Goal: Browse casually: Explore the website without a specific task or goal

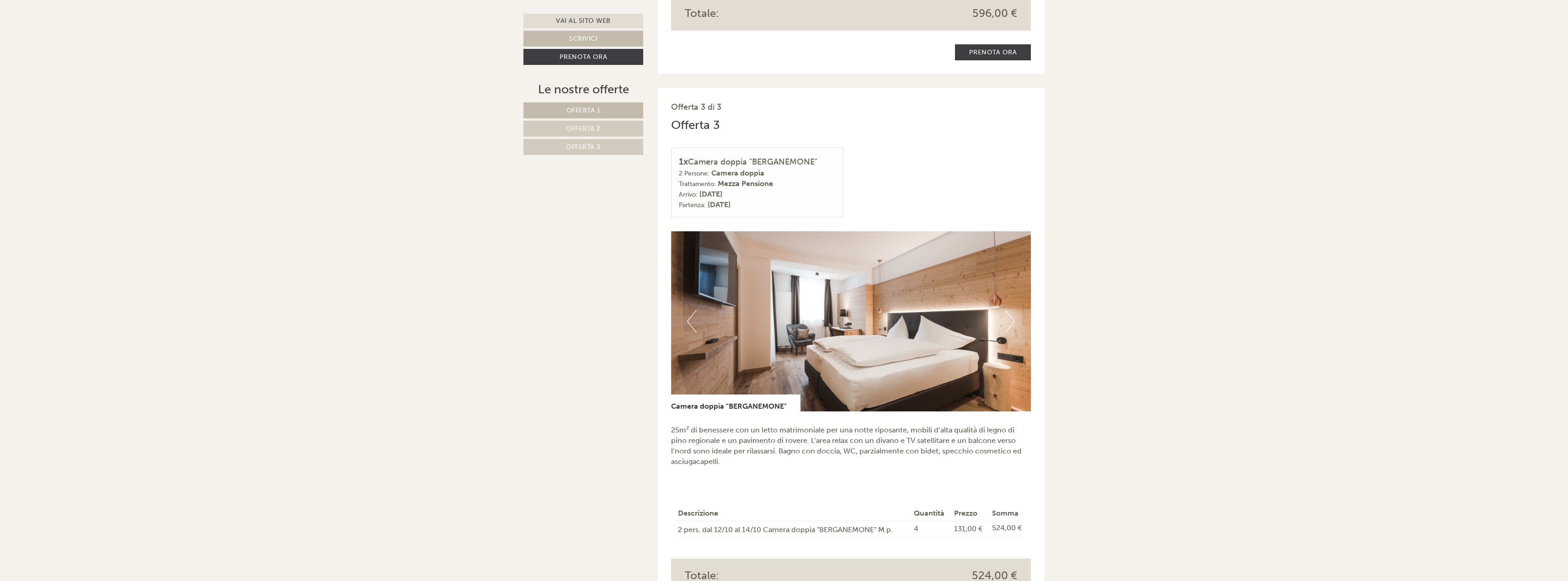
scroll to position [2056, 0]
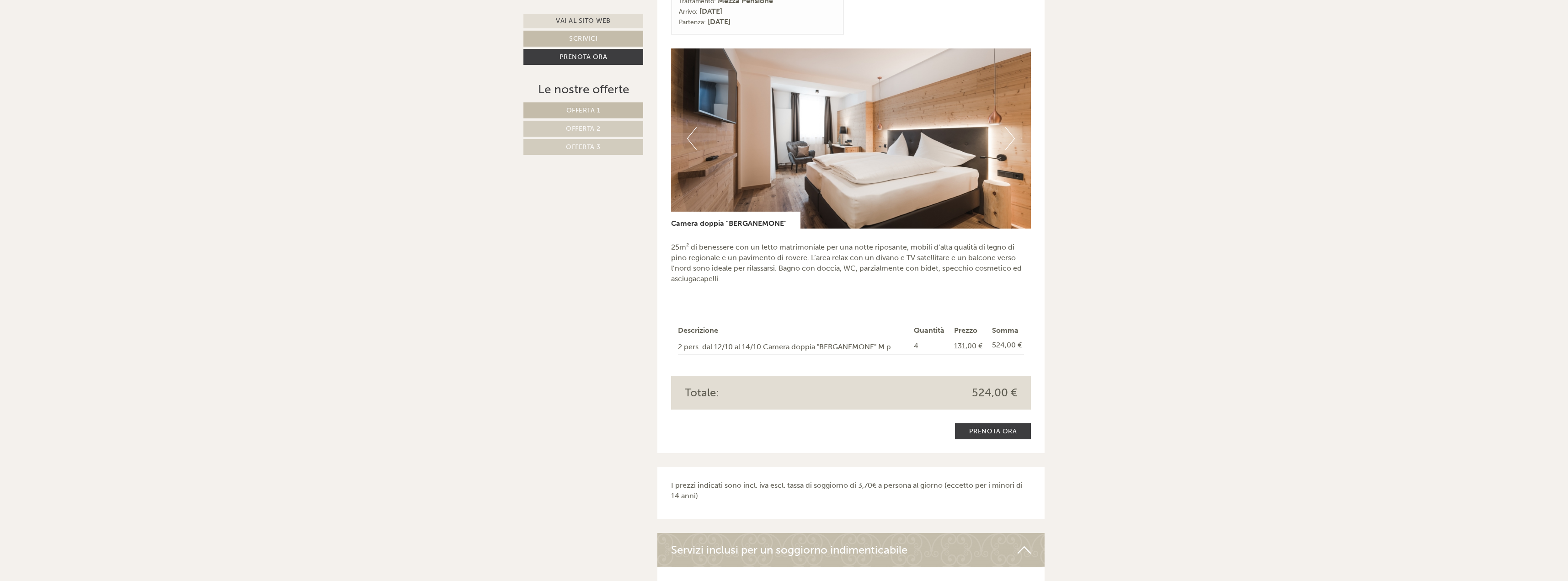
click at [1011, 128] on button "Next" at bounding box center [1010, 139] width 10 height 23
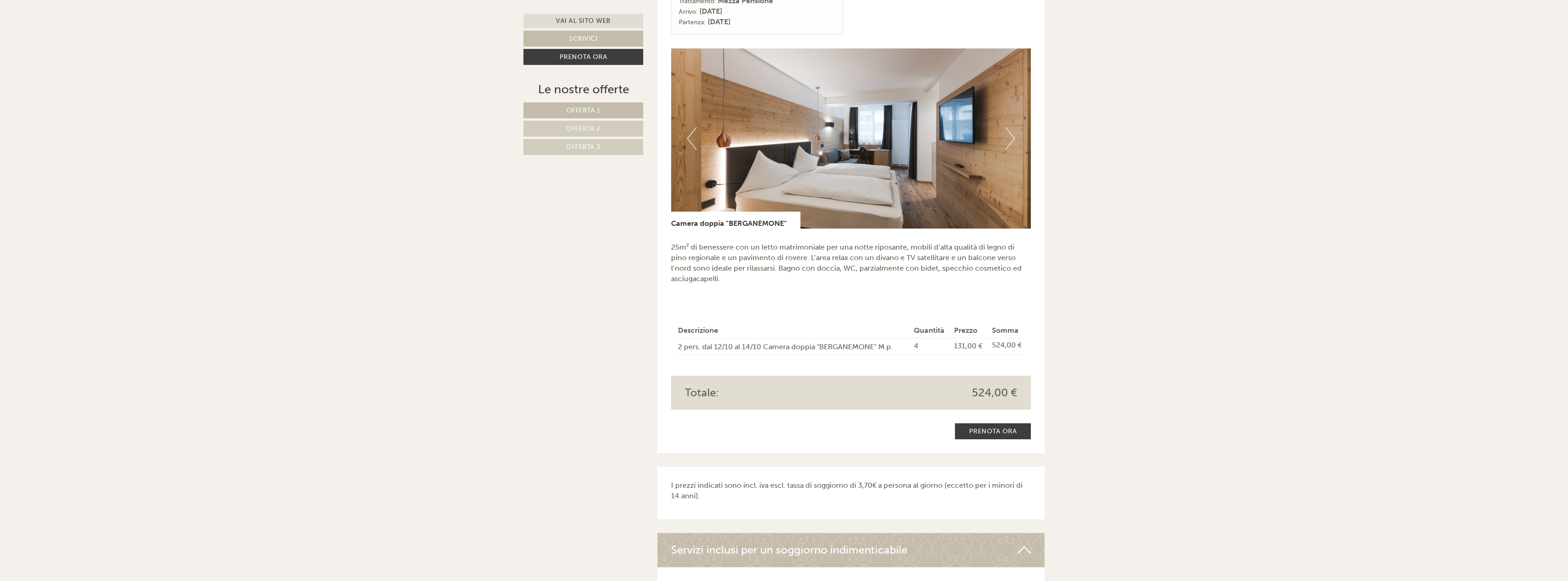
click at [1011, 128] on button "Next" at bounding box center [1010, 139] width 10 height 23
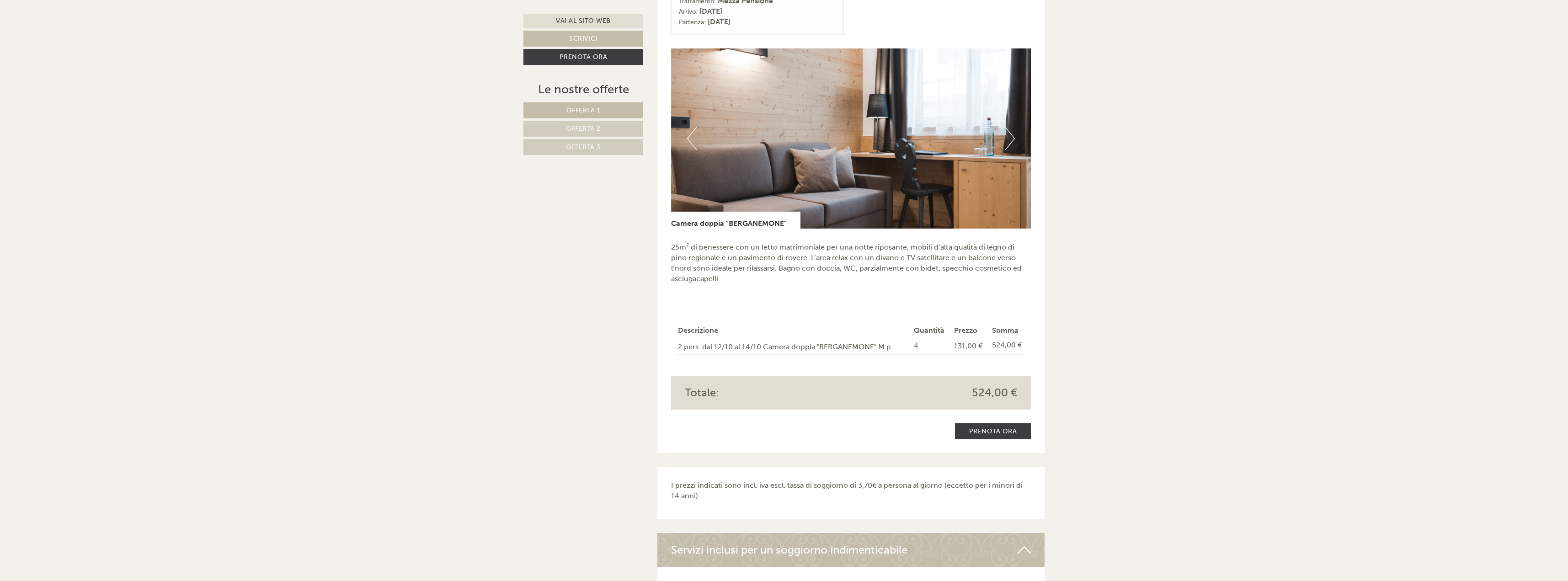
click at [1011, 128] on button "Next" at bounding box center [1010, 139] width 10 height 23
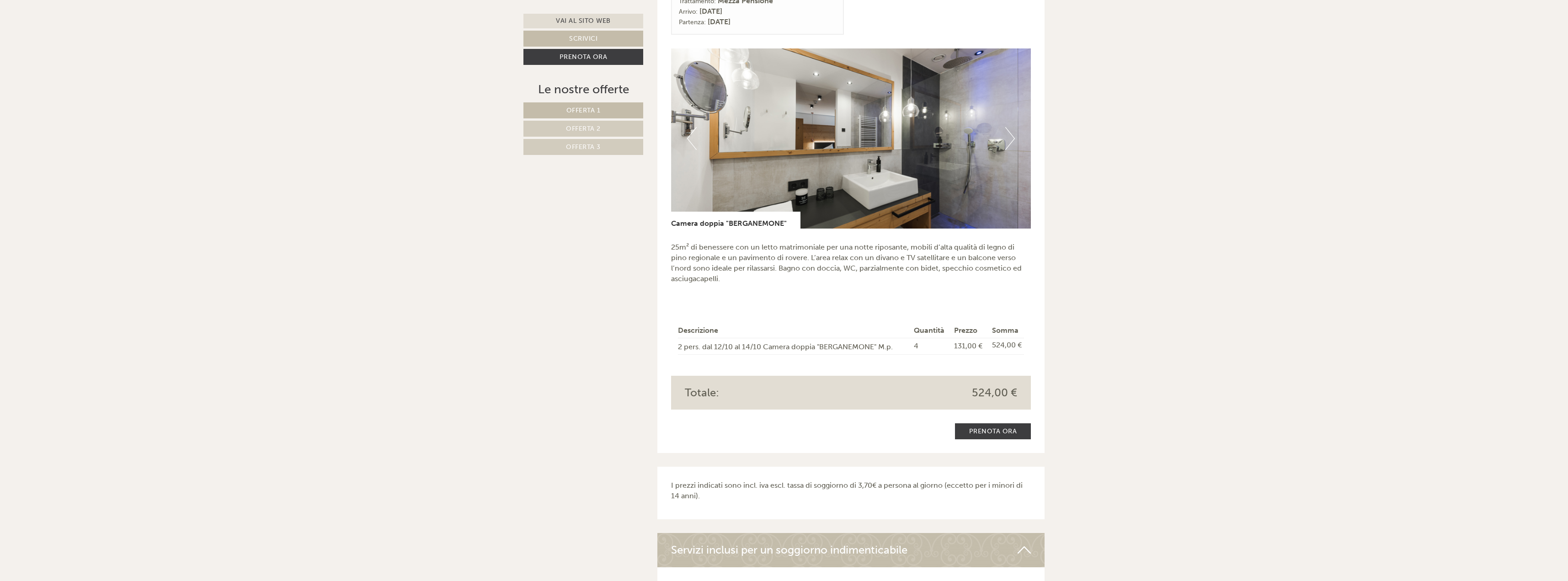
click at [1011, 128] on button "Next" at bounding box center [1010, 139] width 10 height 23
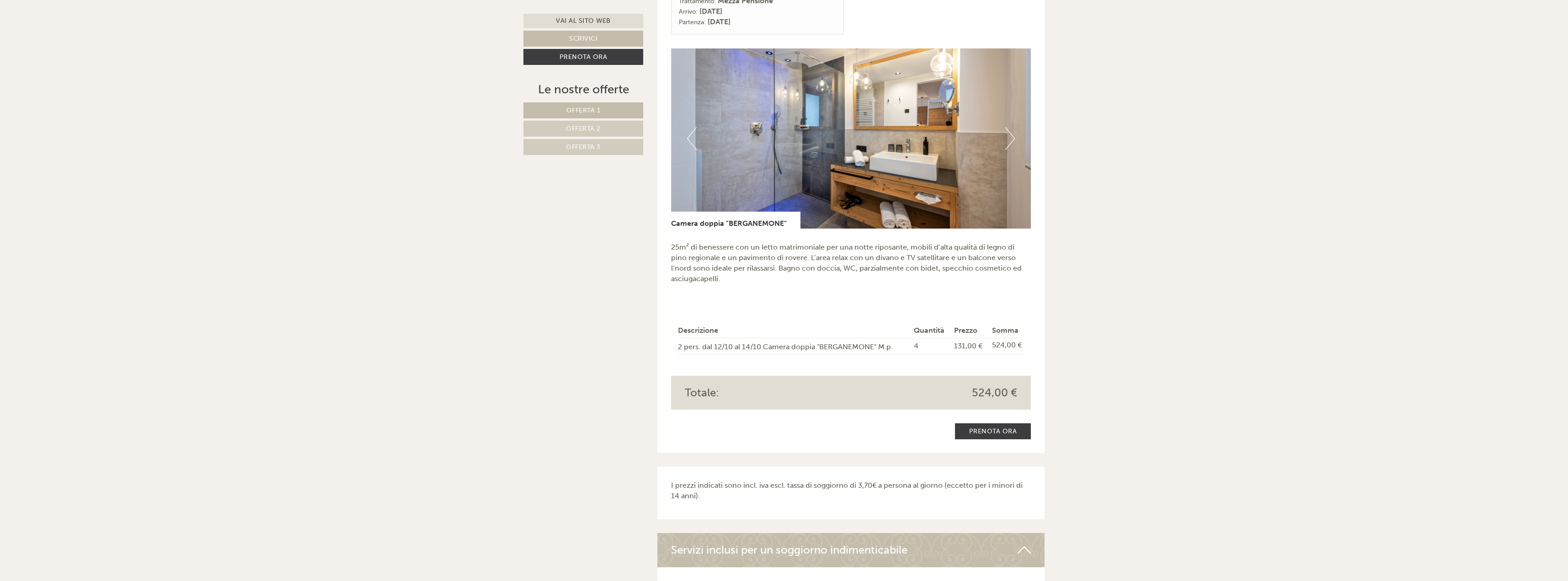
click at [1011, 128] on button "Next" at bounding box center [1010, 139] width 10 height 23
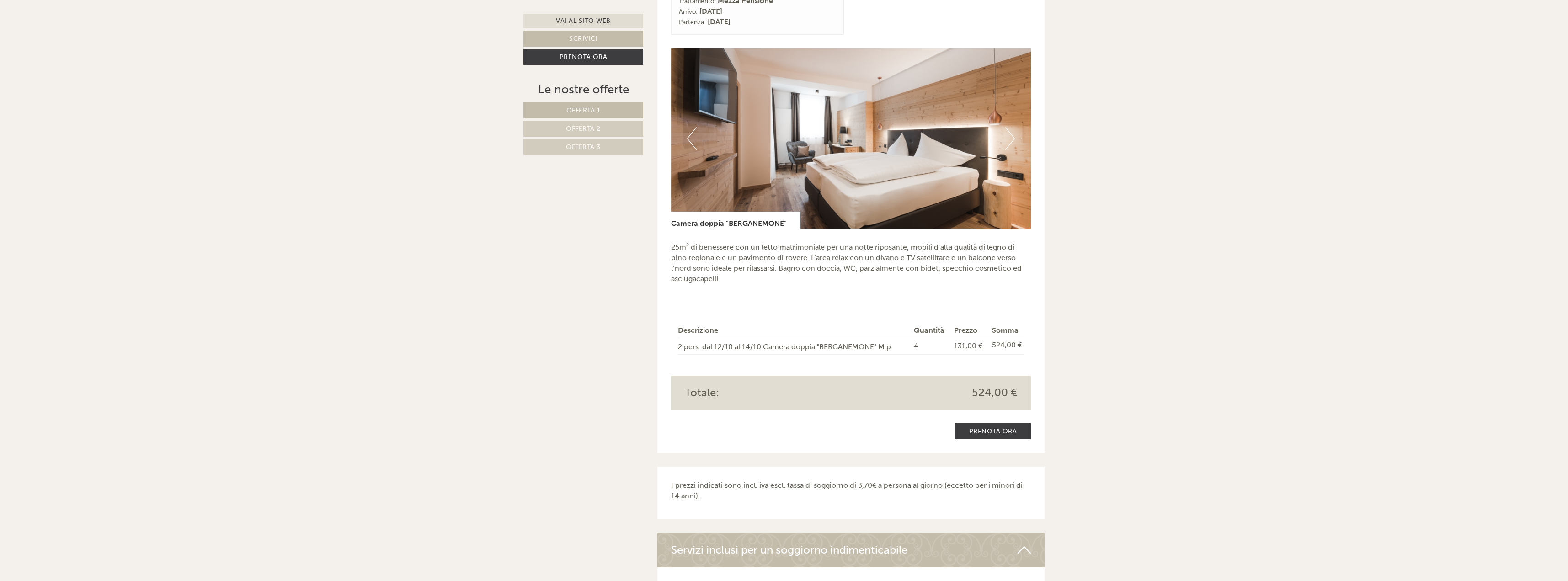
click at [1011, 128] on button "Next" at bounding box center [1010, 139] width 10 height 23
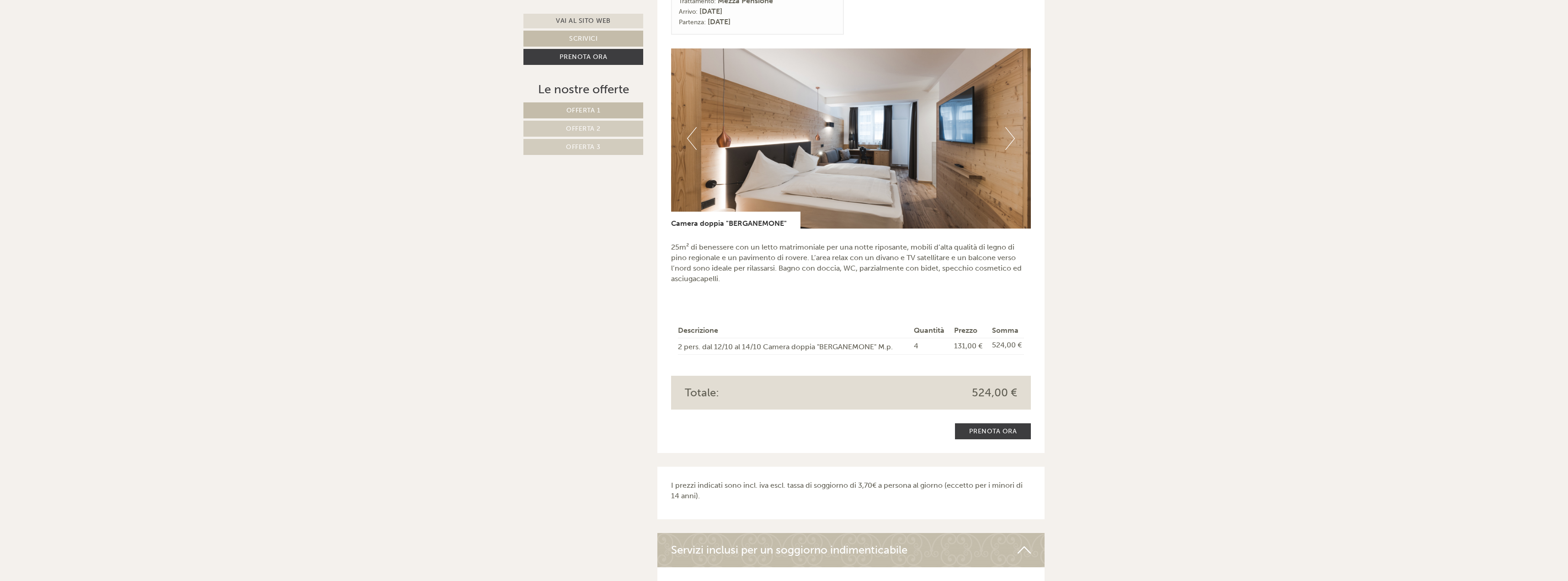
click at [1011, 128] on button "Next" at bounding box center [1010, 139] width 10 height 23
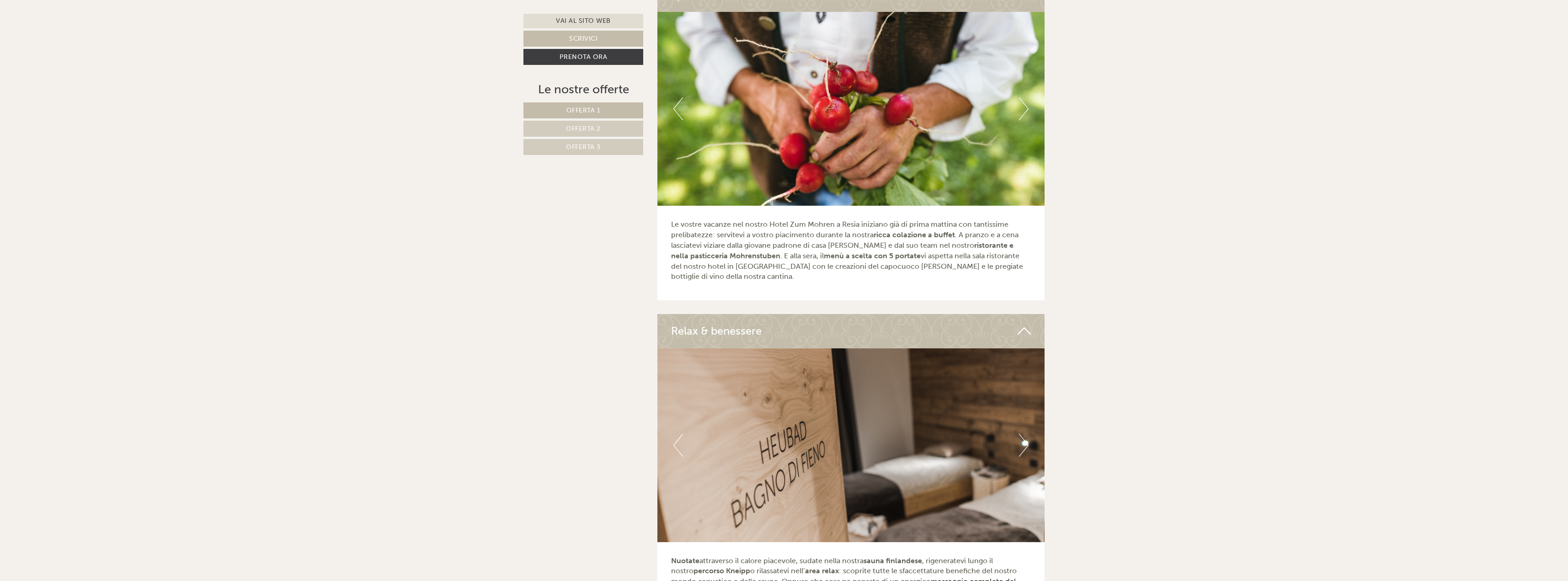
scroll to position [3061, 0]
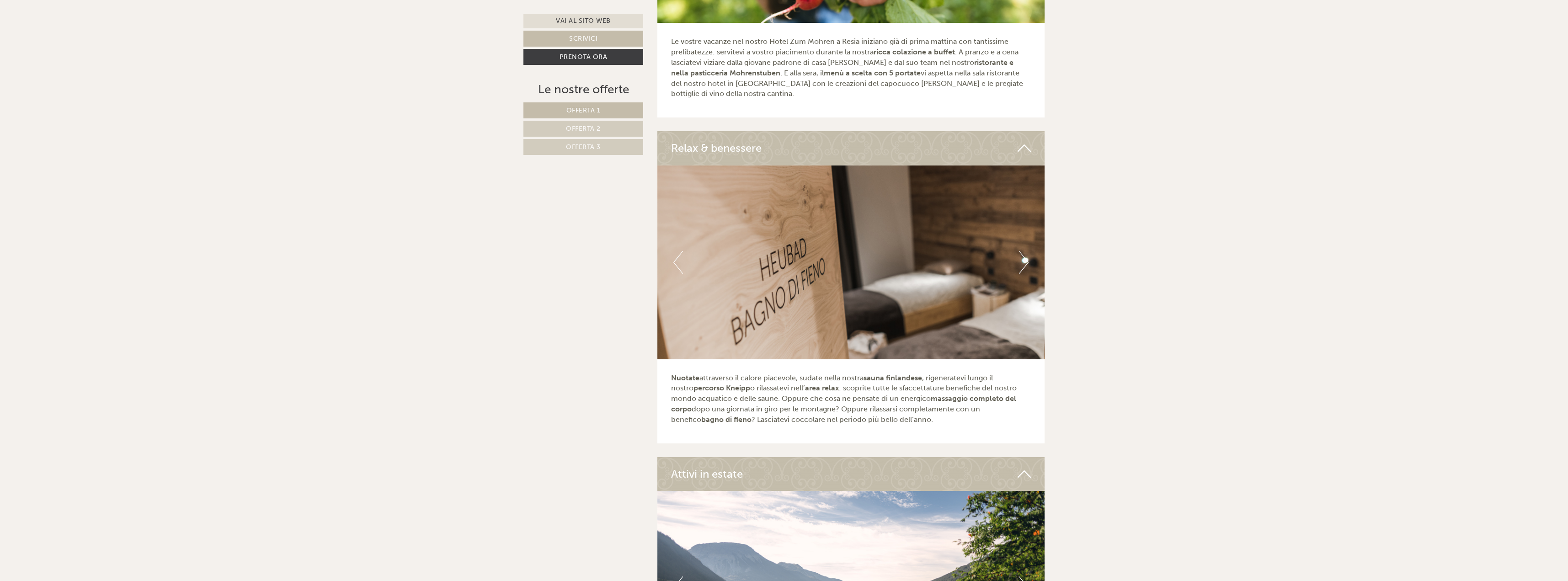
click at [1023, 251] on button "Next" at bounding box center [1024, 262] width 10 height 23
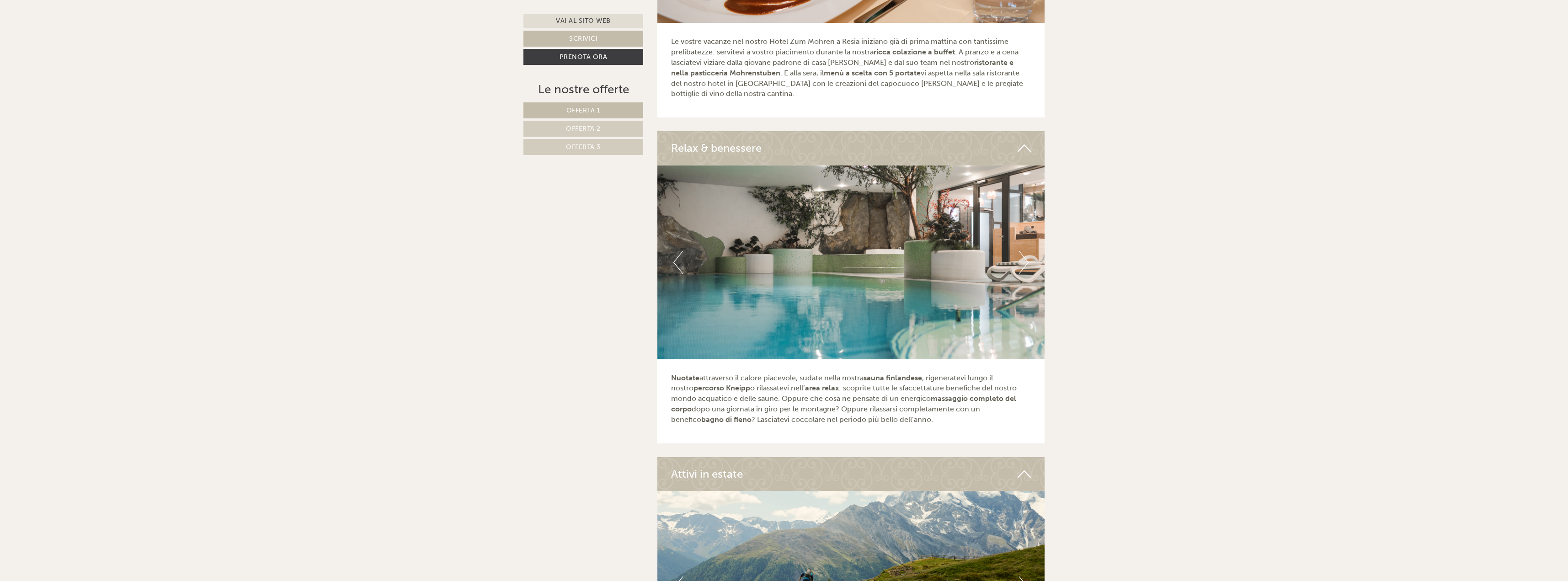
click at [1023, 251] on button "Next" at bounding box center [1024, 262] width 10 height 23
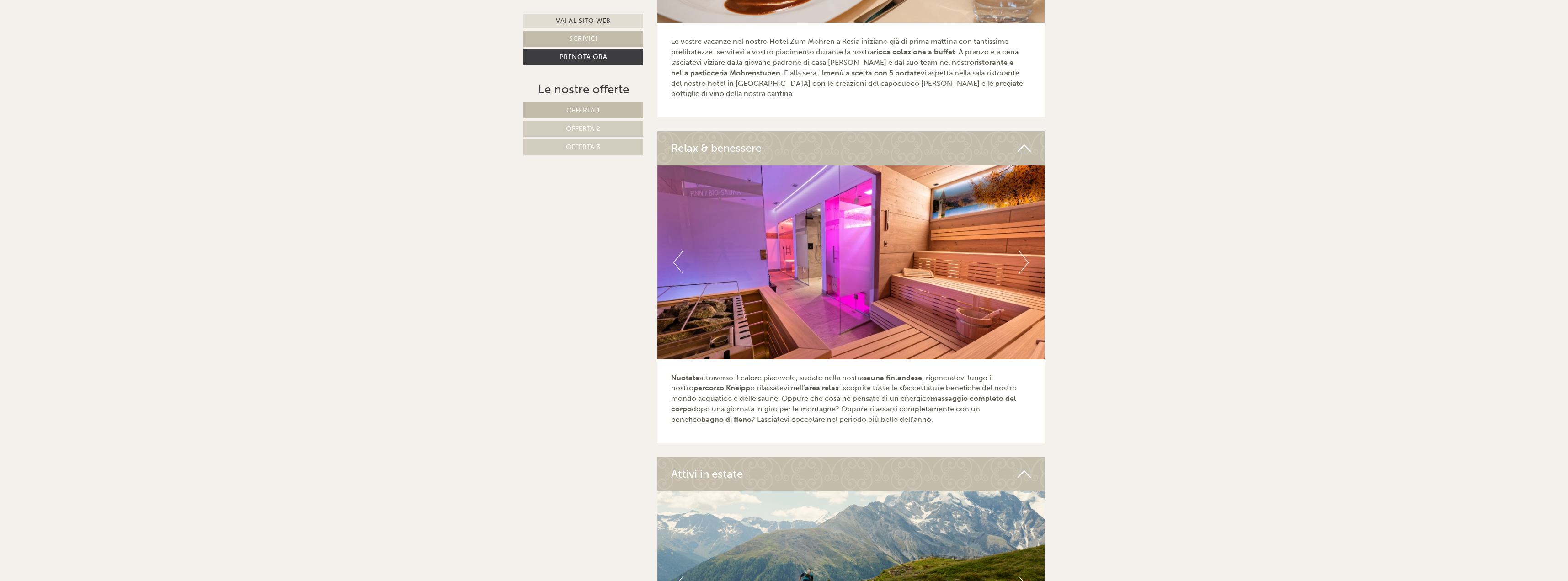
click at [1023, 251] on button "Next" at bounding box center [1024, 262] width 10 height 23
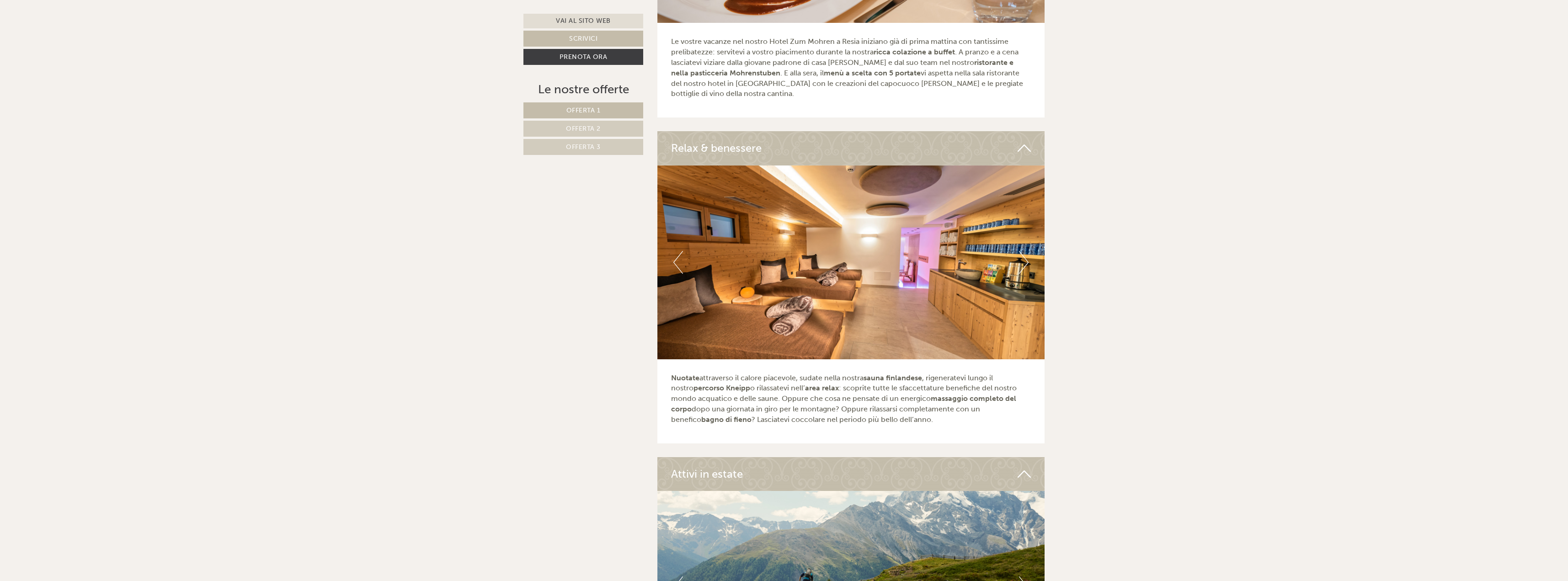
click at [1023, 251] on button "Next" at bounding box center [1024, 262] width 10 height 23
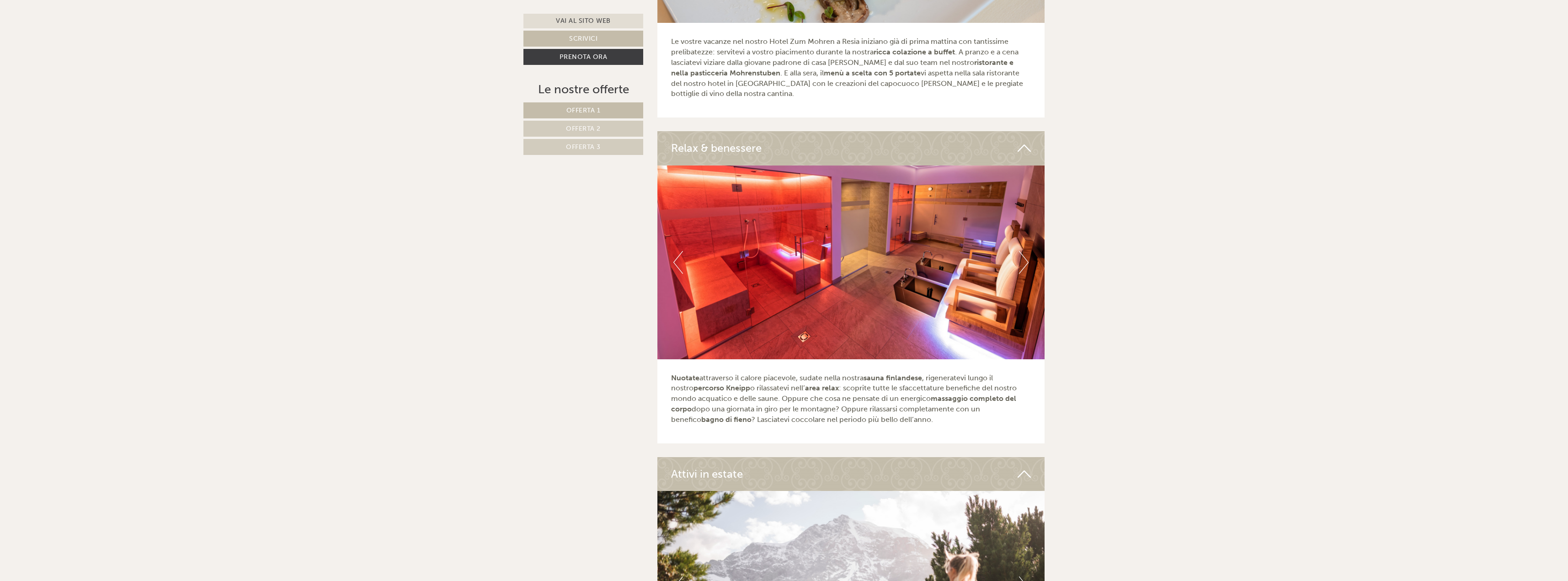
click at [1023, 251] on button "Next" at bounding box center [1024, 262] width 10 height 23
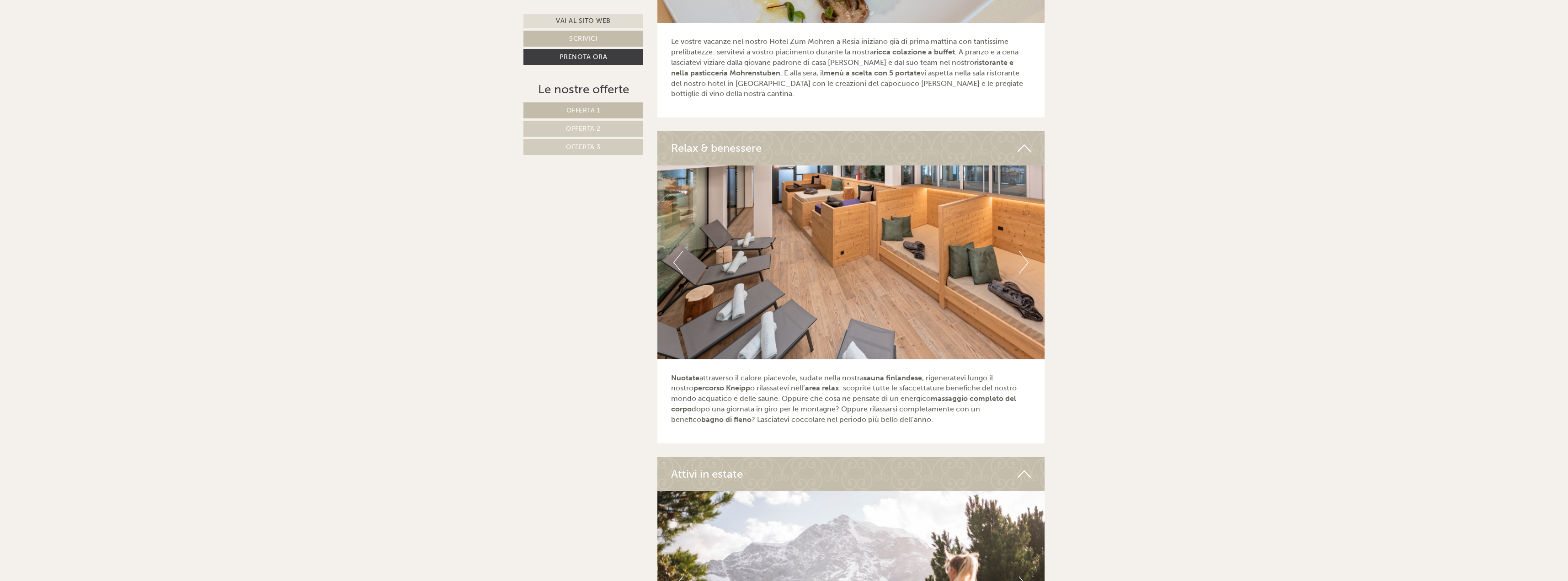
click at [1023, 251] on button "Next" at bounding box center [1024, 262] width 10 height 23
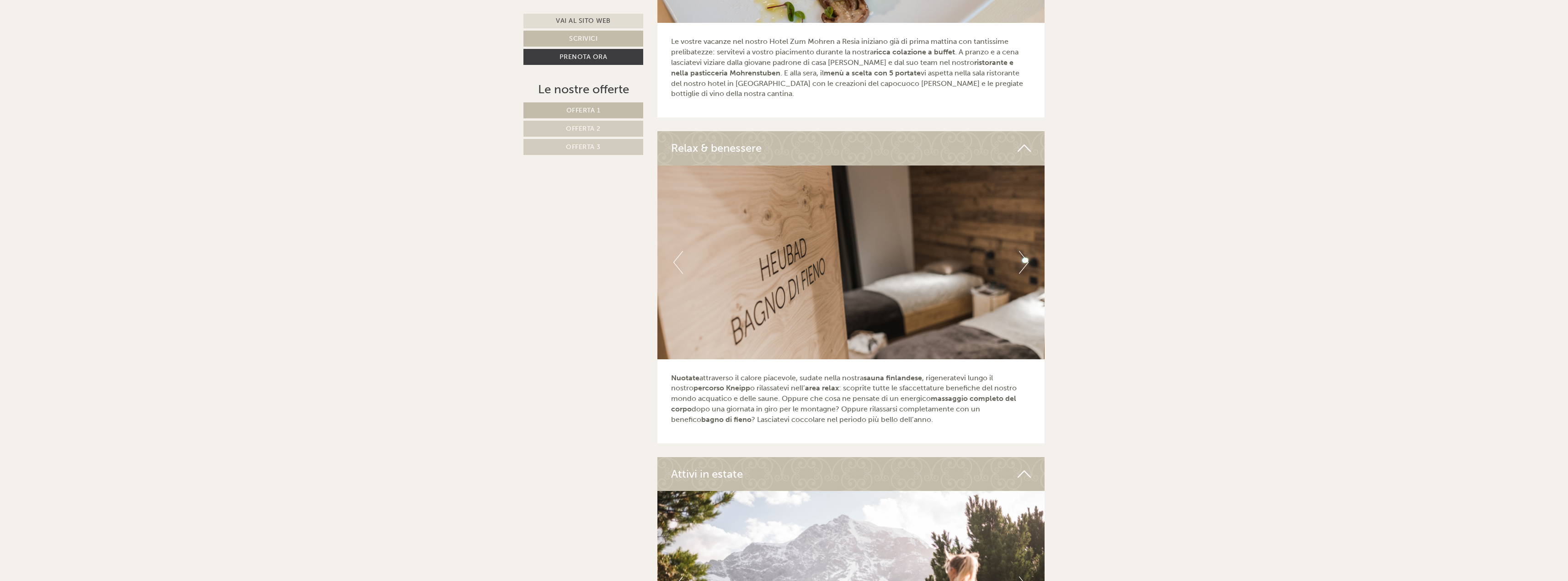
click at [1023, 251] on button "Next" at bounding box center [1024, 262] width 10 height 23
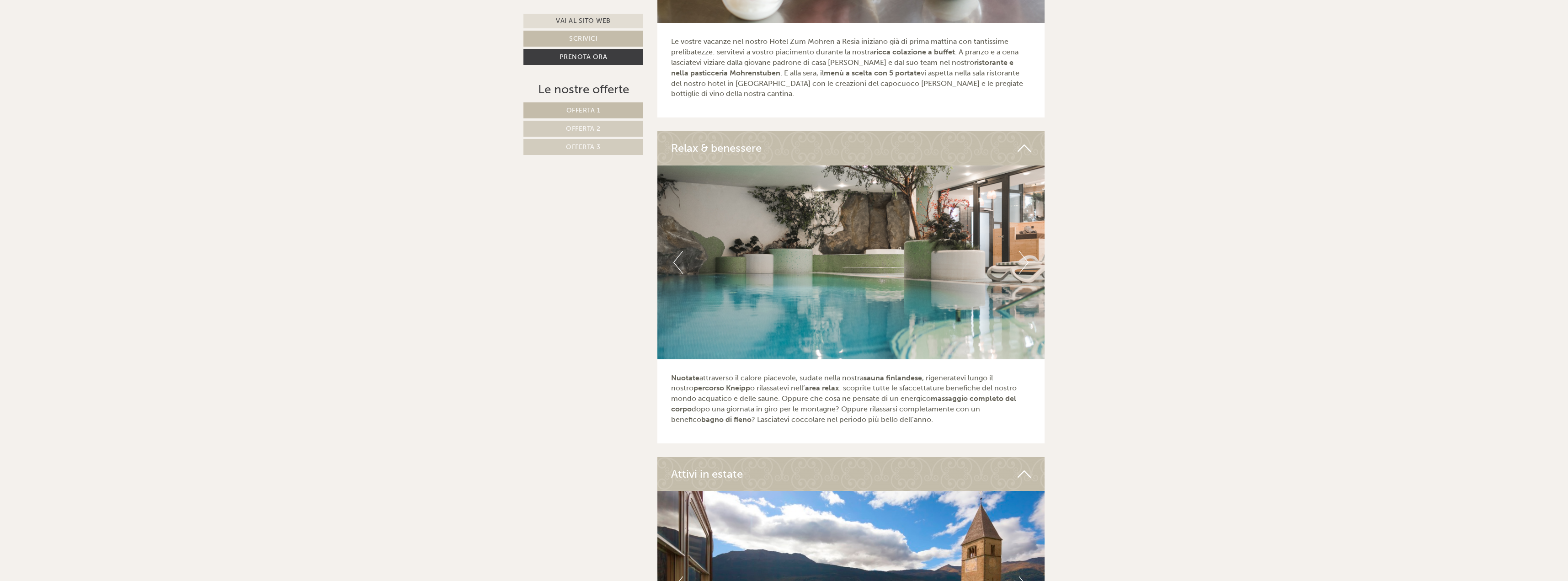
click at [1023, 251] on button "Next" at bounding box center [1024, 262] width 10 height 23
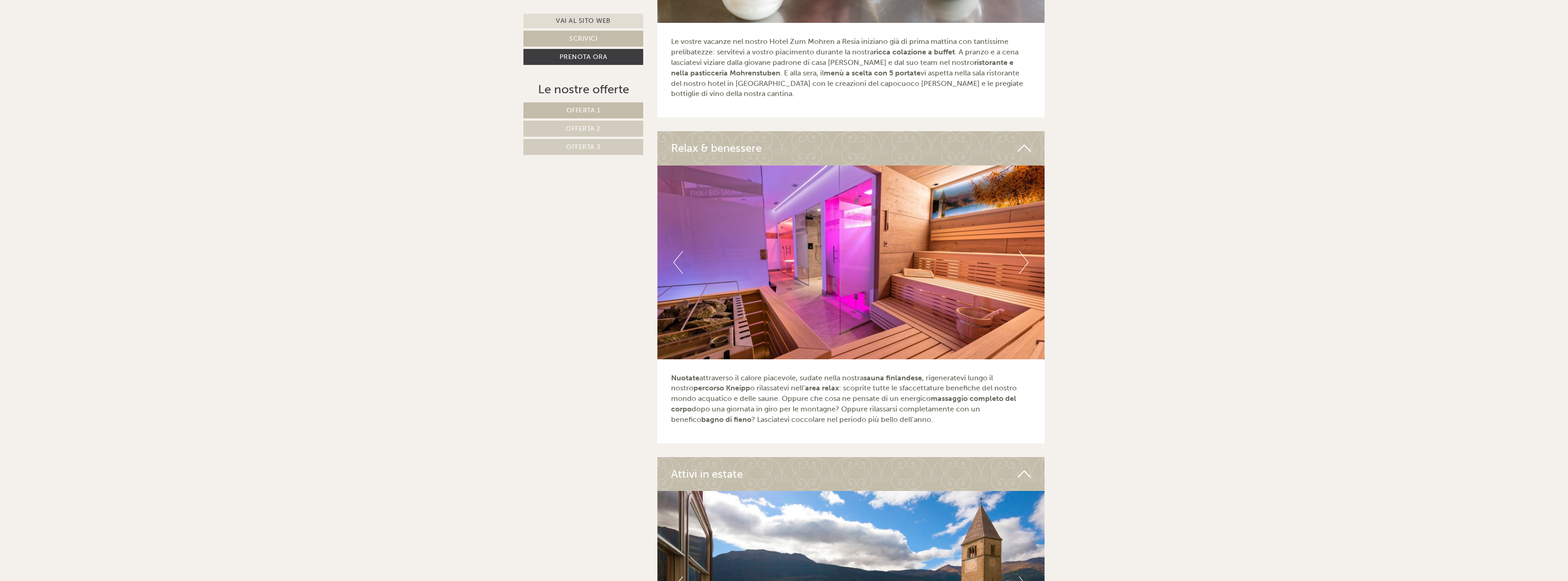
click at [1023, 251] on button "Next" at bounding box center [1024, 262] width 10 height 23
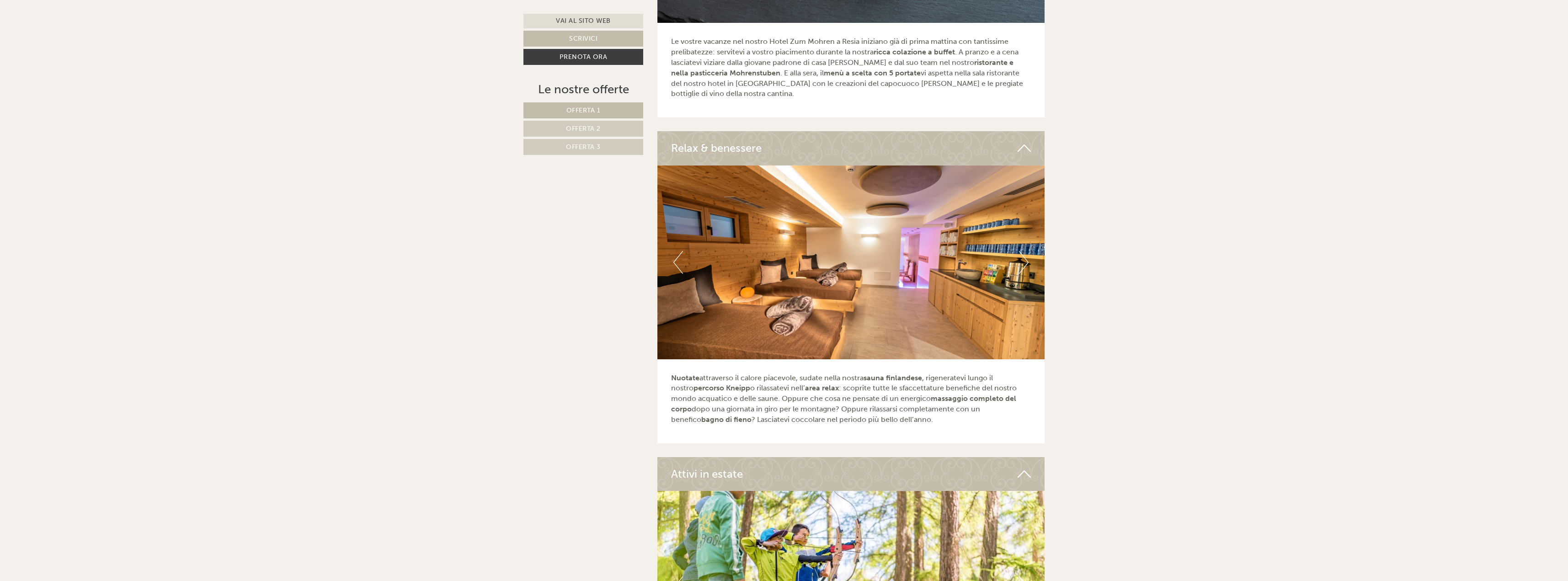
click at [1023, 251] on button "Next" at bounding box center [1024, 262] width 10 height 23
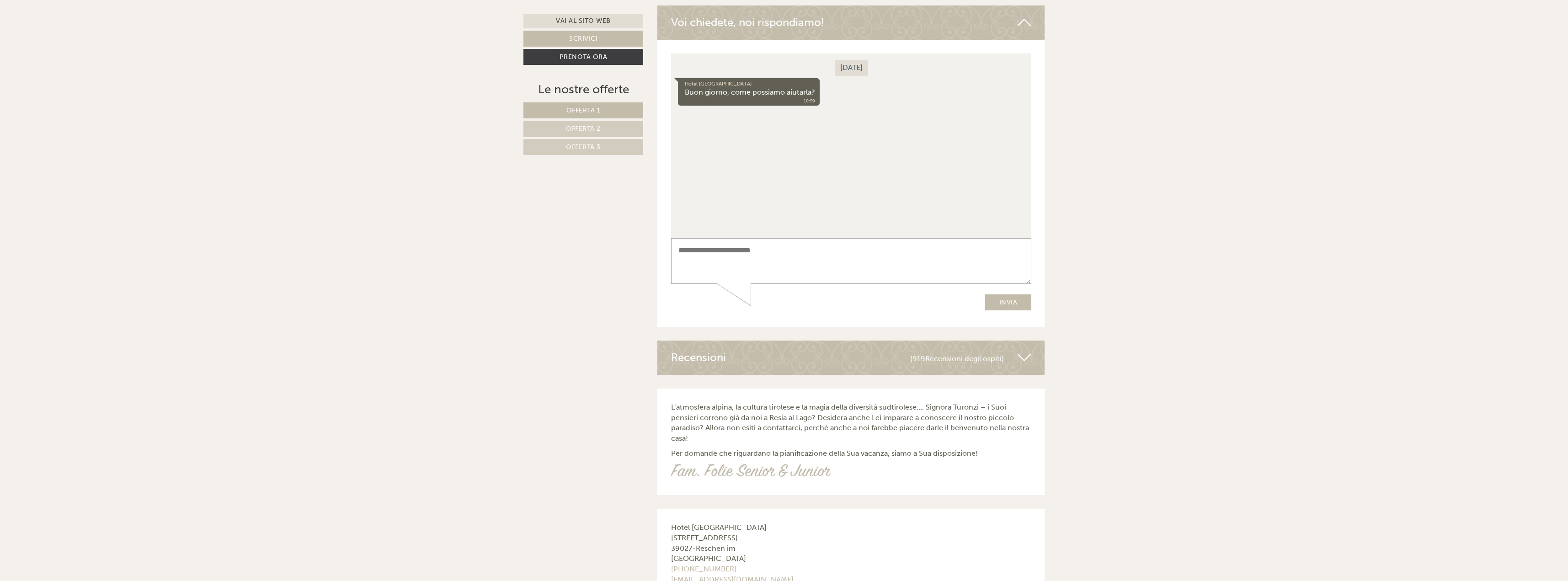
scroll to position [3948, 0]
